Goal: Communication & Community: Answer question/provide support

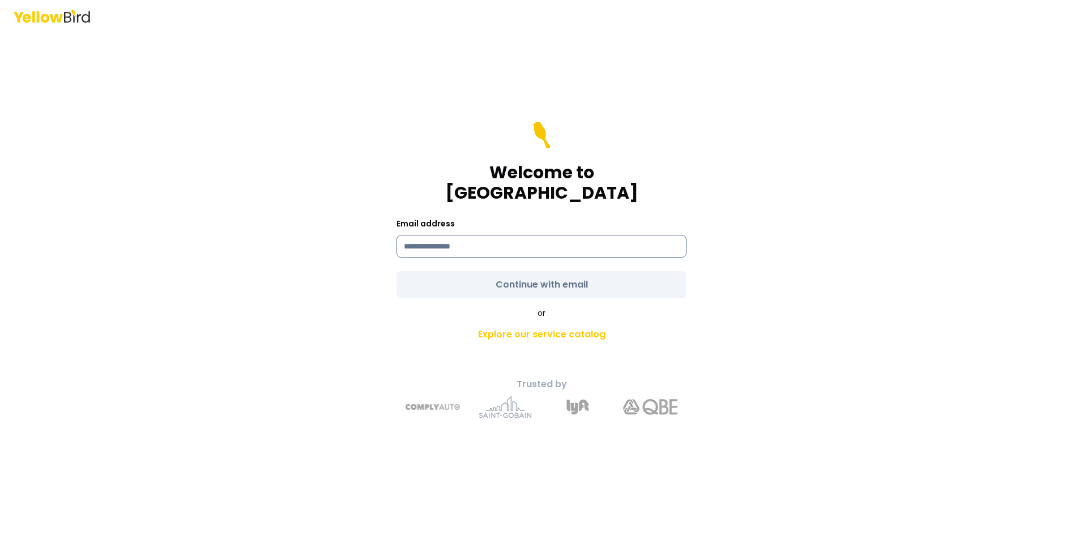
click at [476, 235] on input at bounding box center [542, 246] width 290 height 23
type input "**********"
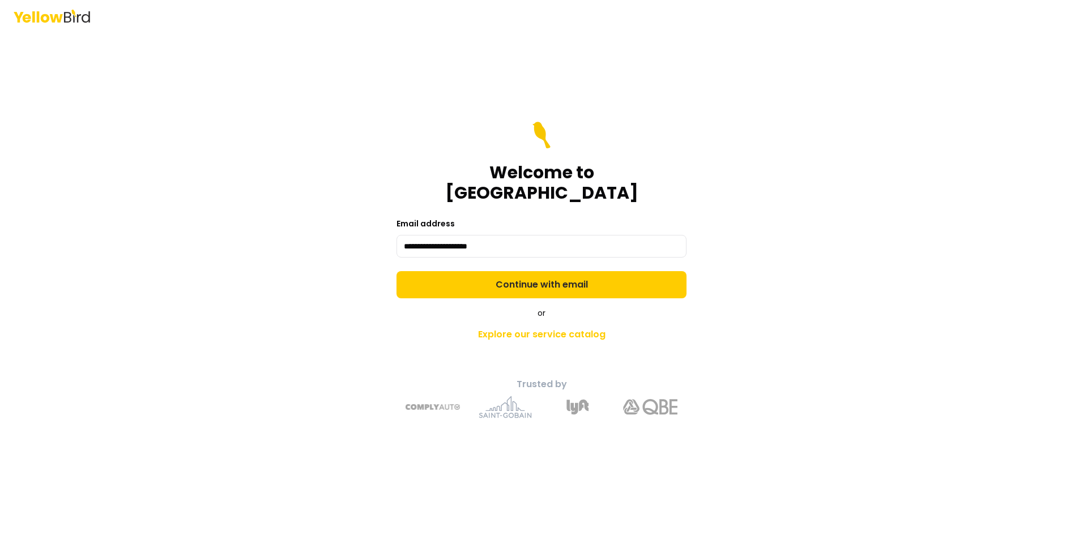
click at [515, 278] on form "**********" at bounding box center [542, 210] width 290 height 177
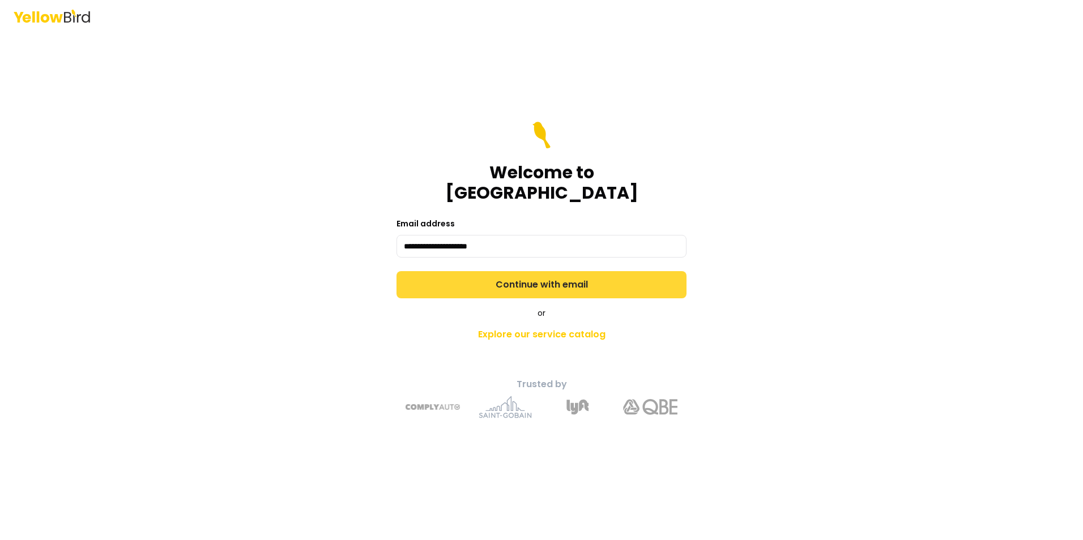
click at [516, 271] on button "Continue with email" at bounding box center [542, 284] width 290 height 27
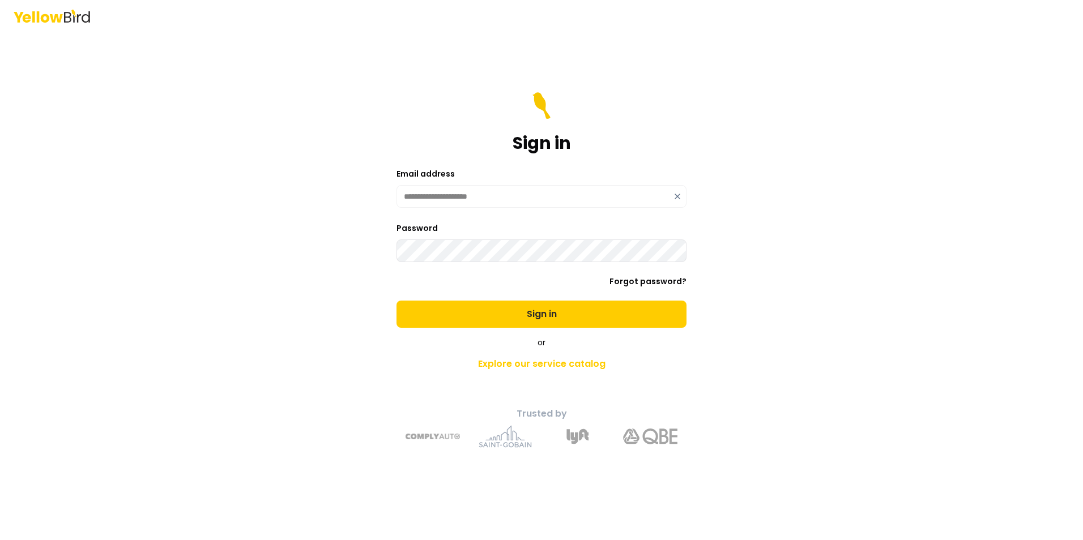
click at [397, 301] on button "Sign in" at bounding box center [542, 314] width 290 height 27
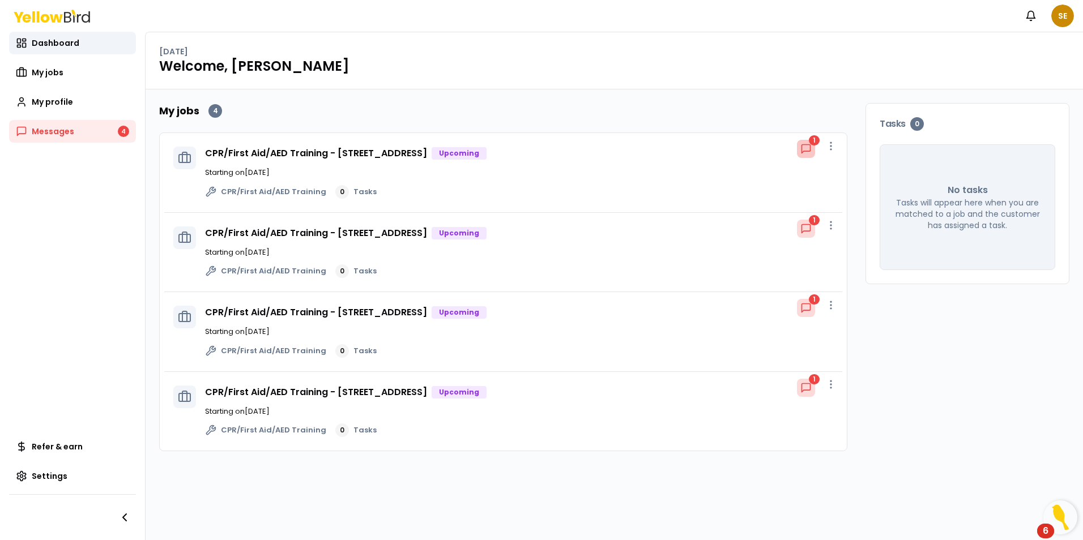
click at [808, 151] on icon at bounding box center [806, 149] width 8 height 8
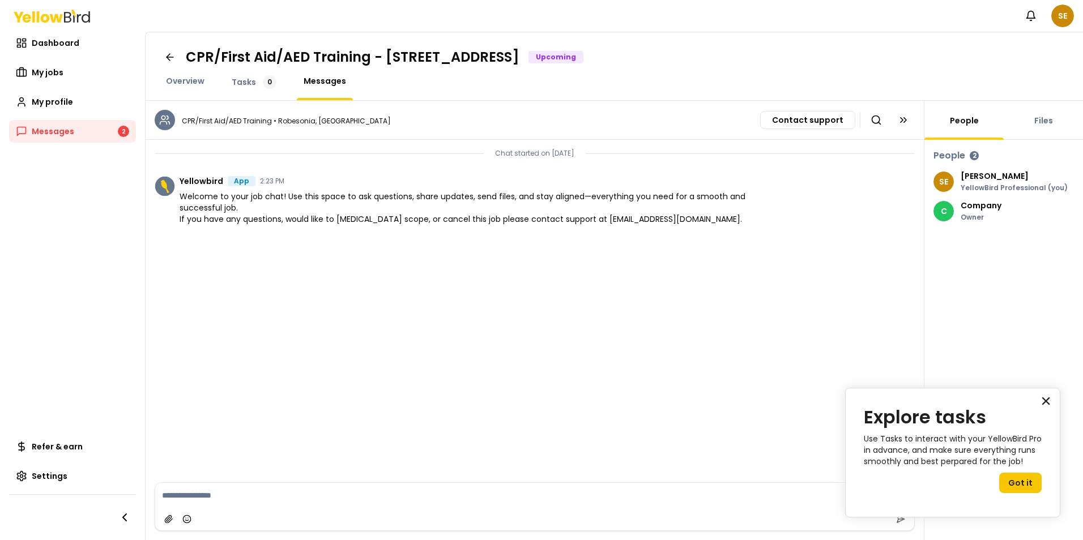
click at [1047, 400] on button "×" at bounding box center [1046, 401] width 11 height 18
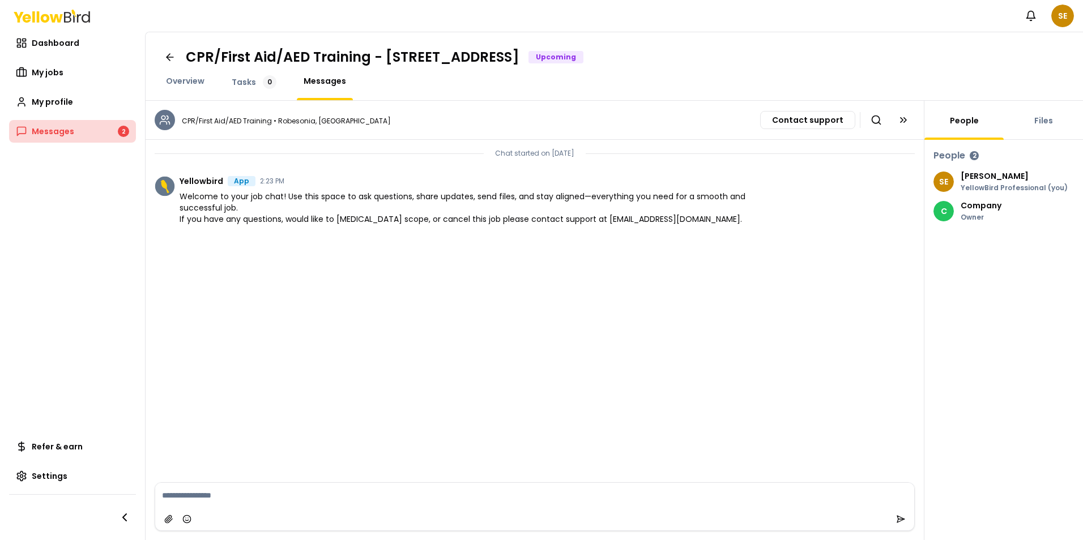
click at [62, 134] on span "Messages" at bounding box center [53, 131] width 42 height 11
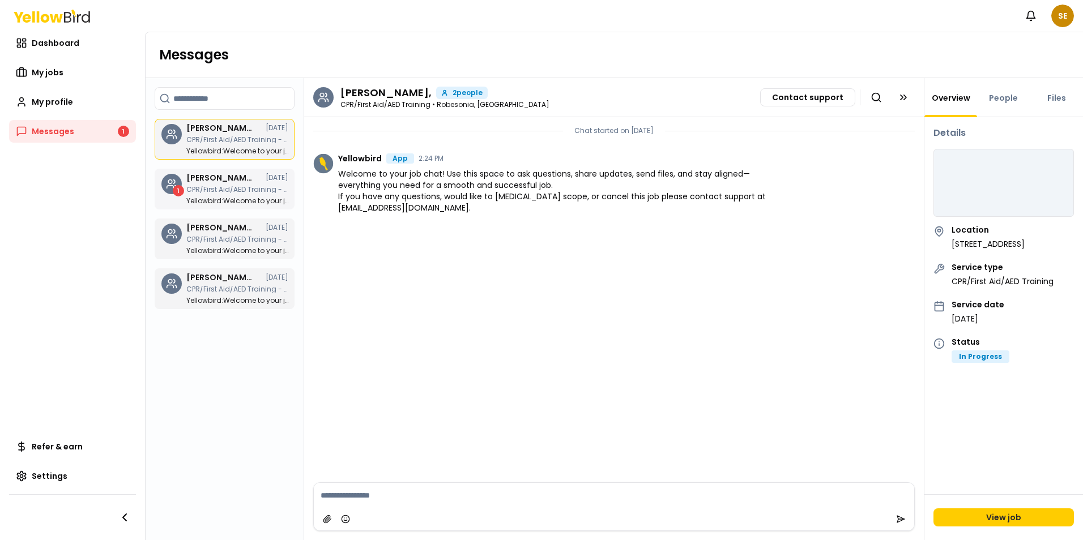
click at [233, 188] on p "CPR/First Aid/AED Training - [STREET_ADDRESS]" at bounding box center [237, 189] width 102 height 7
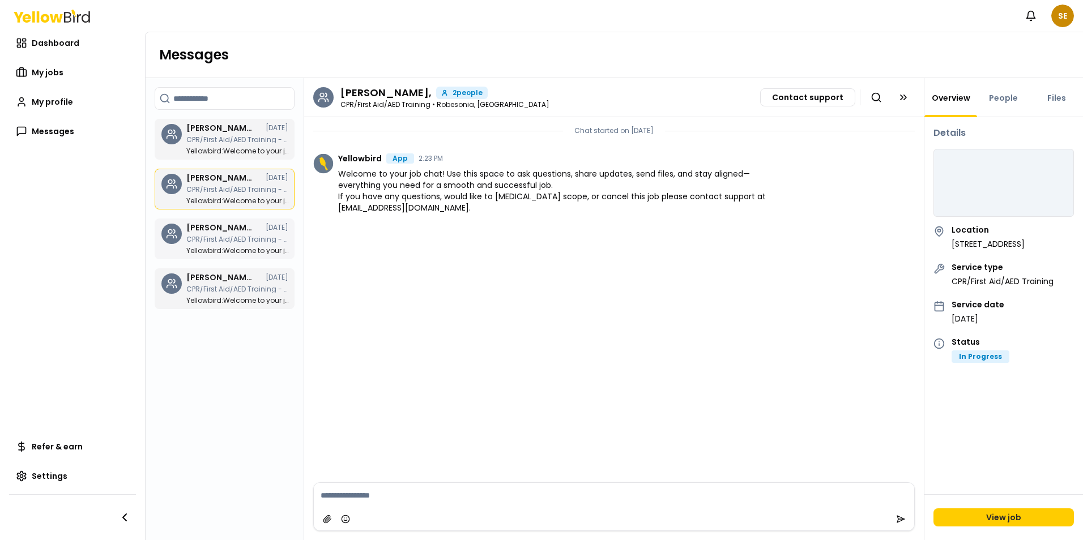
click at [247, 236] on p "CPR/First Aid/AED Training - [STREET_ADDRESS]" at bounding box center [237, 239] width 102 height 7
click at [250, 286] on div "[PERSON_NAME], [DATE] CPR/First Aid/AED Training - [STREET_ADDRESS] Yellowbird …" at bounding box center [237, 289] width 102 height 31
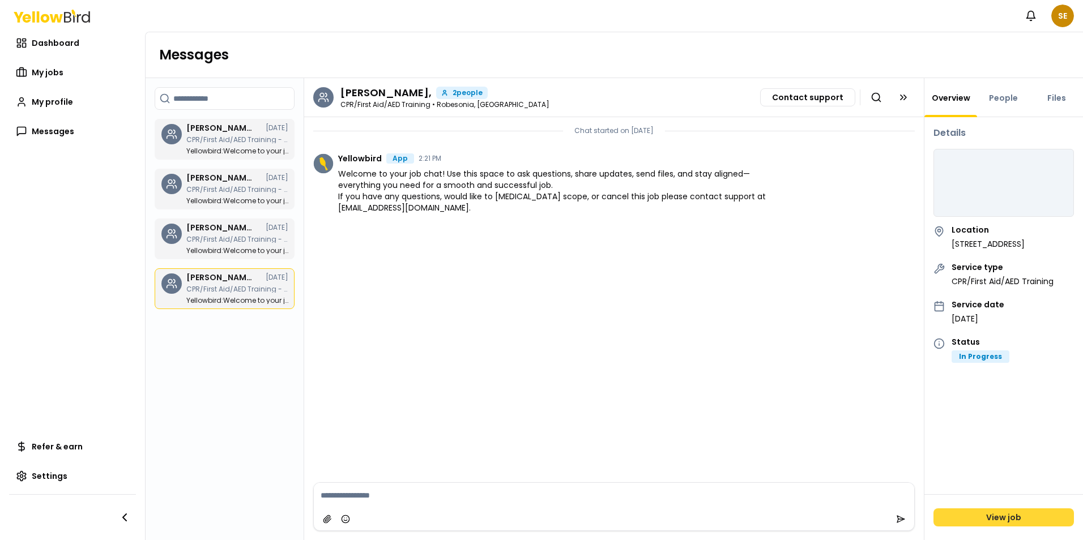
click at [993, 513] on link "View job" at bounding box center [1004, 518] width 140 height 18
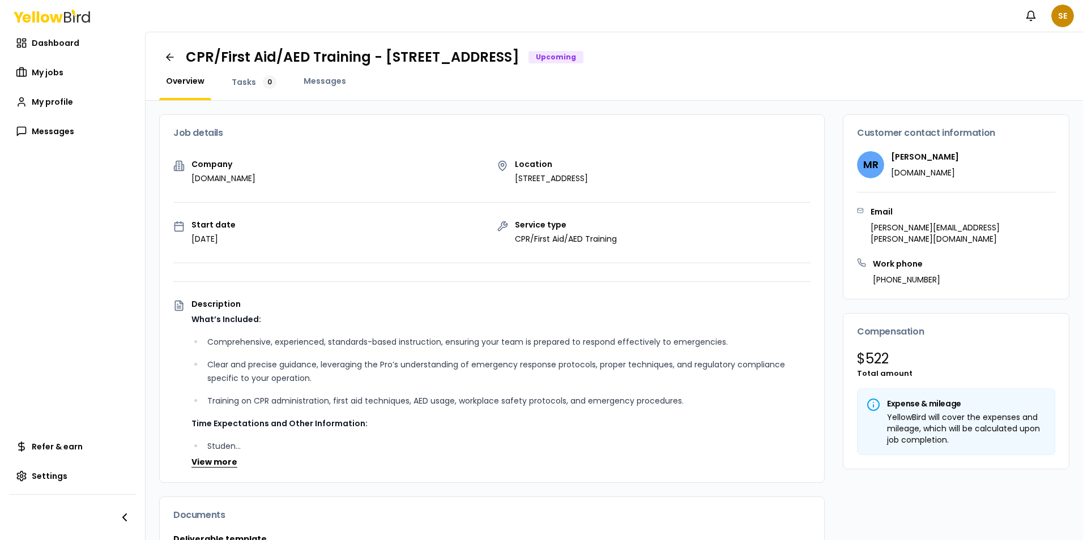
click at [222, 463] on button "View more" at bounding box center [214, 462] width 46 height 11
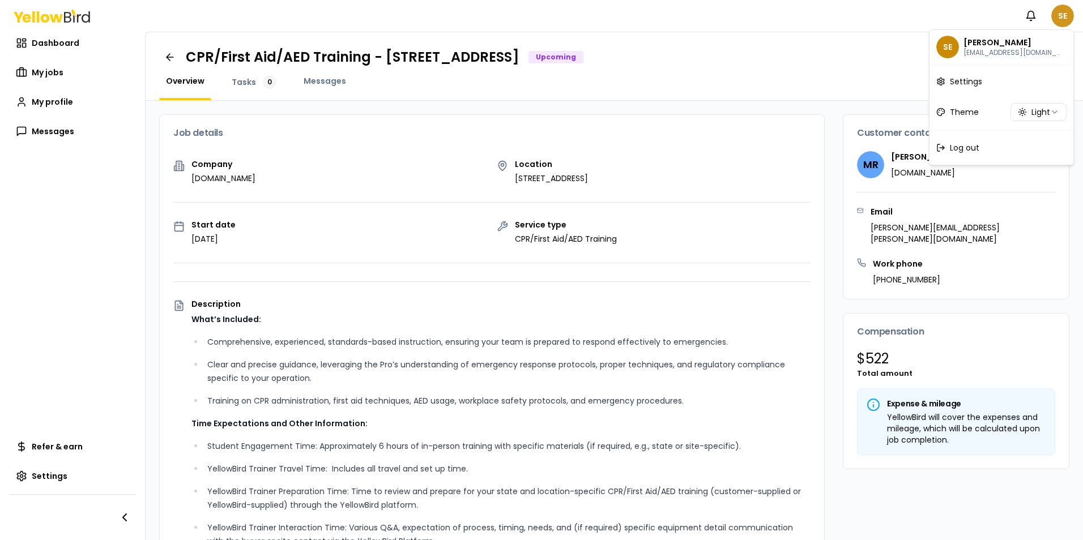
click at [1064, 18] on html "Notifications SE Dashboard My jobs My profile Messages Refer & earn Settings CP…" at bounding box center [541, 270] width 1083 height 540
click at [958, 150] on span "Log out" at bounding box center [964, 147] width 29 height 11
